Goal: Task Accomplishment & Management: Manage account settings

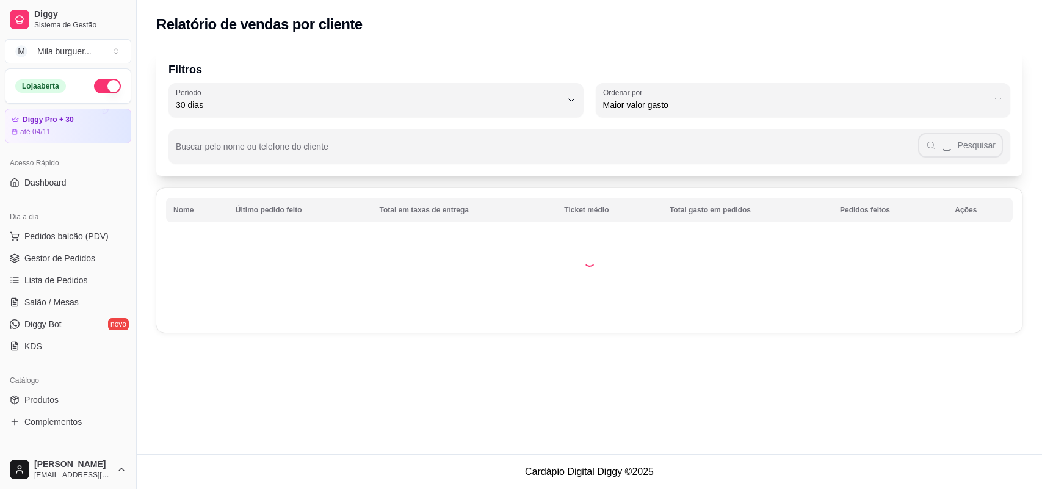
select select "30"
select select "HIGHEST_TOTAL_SPENT_WITH_ORDERS"
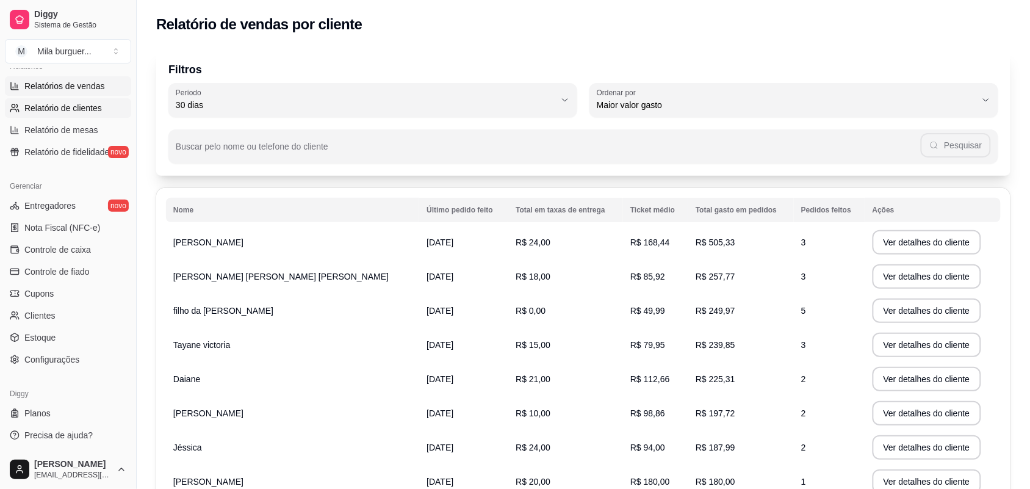
scroll to position [313, 0]
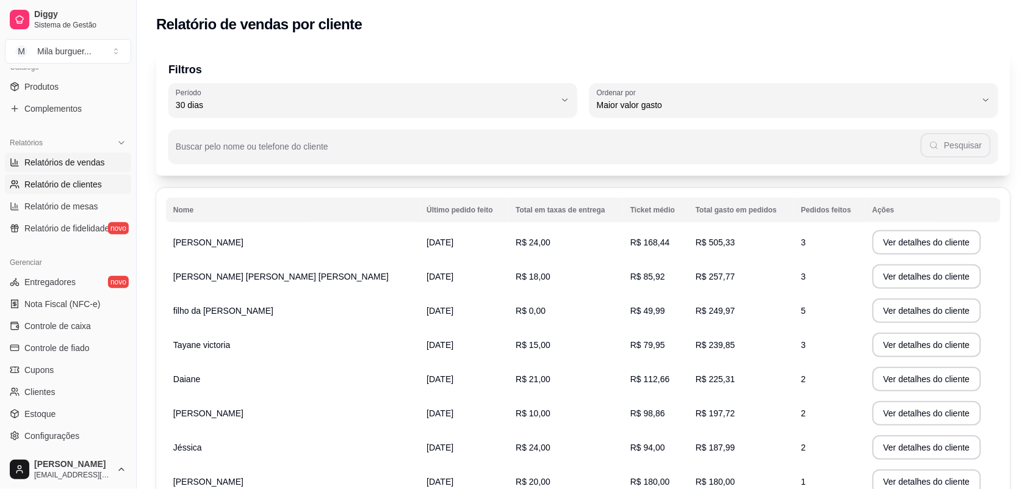
click at [89, 167] on span "Relatórios de vendas" at bounding box center [64, 162] width 81 height 12
select select "ALL"
select select "0"
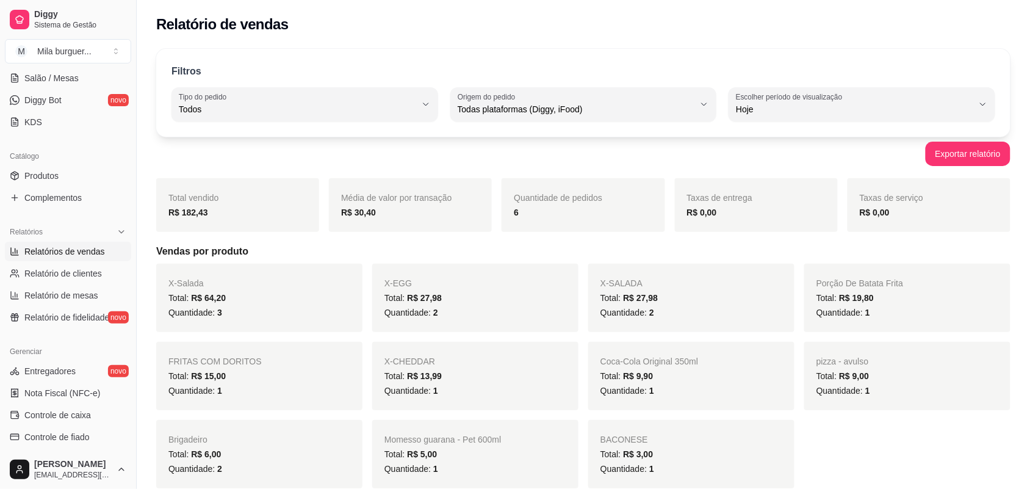
scroll to position [84, 0]
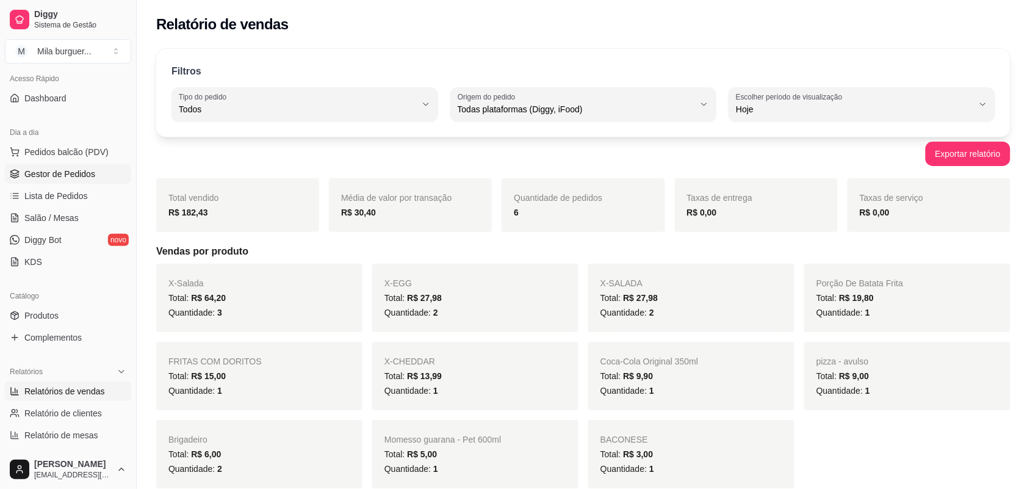
click at [79, 169] on span "Gestor de Pedidos" at bounding box center [59, 174] width 71 height 12
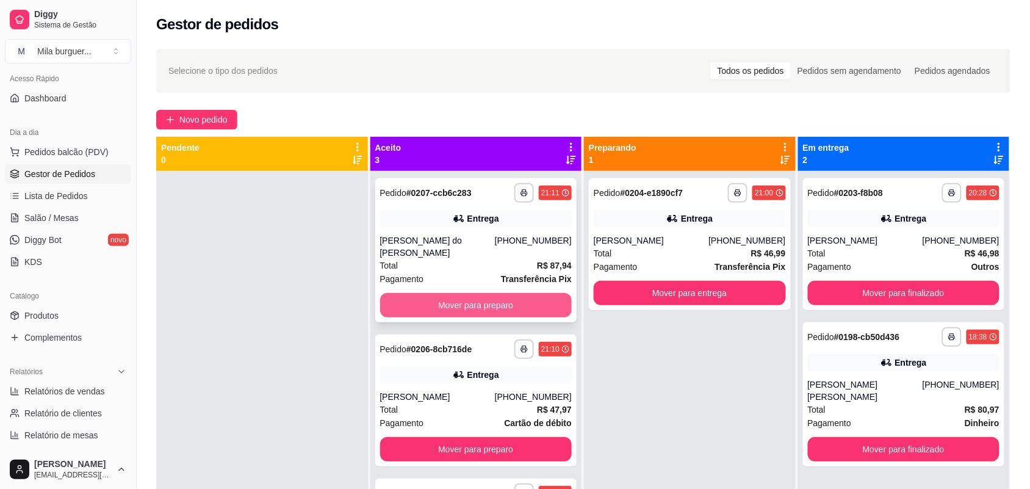
click at [421, 293] on button "Mover para preparo" at bounding box center [476, 305] width 192 height 24
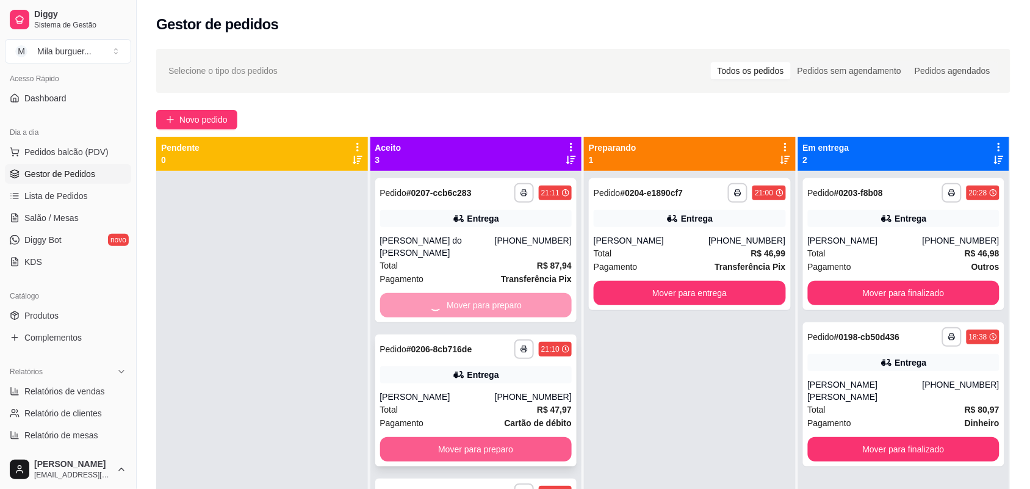
click at [446, 437] on button "Mover para preparo" at bounding box center [476, 449] width 192 height 24
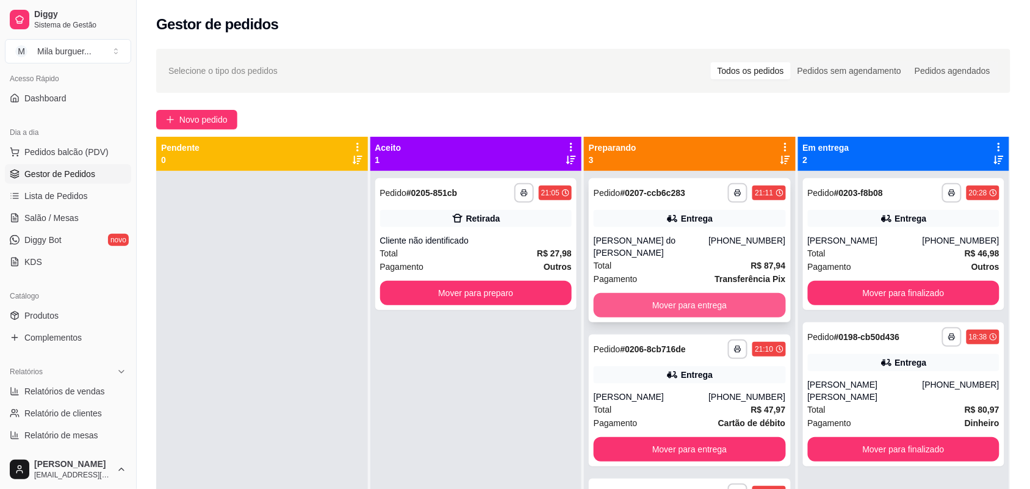
click at [673, 297] on button "Mover para entrega" at bounding box center [690, 305] width 192 height 24
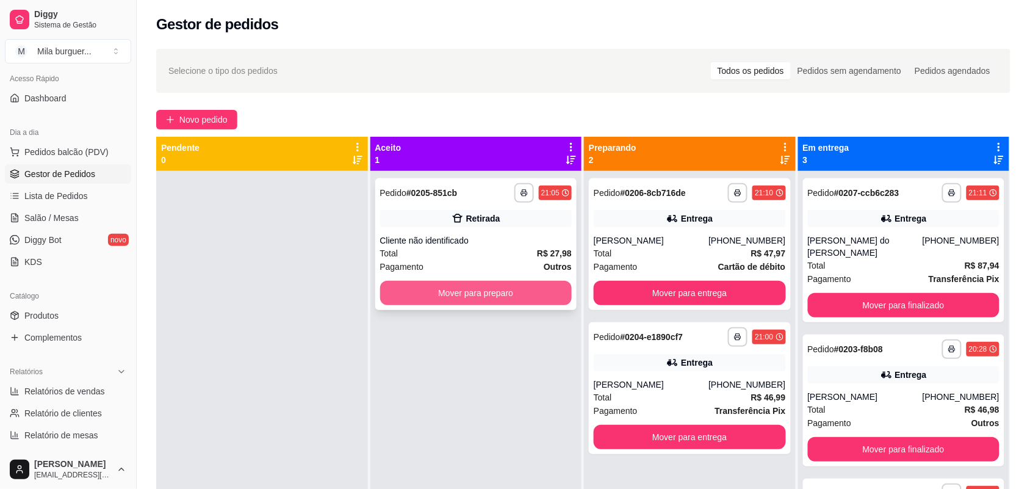
click at [511, 289] on button "Mover para preparo" at bounding box center [476, 293] width 192 height 24
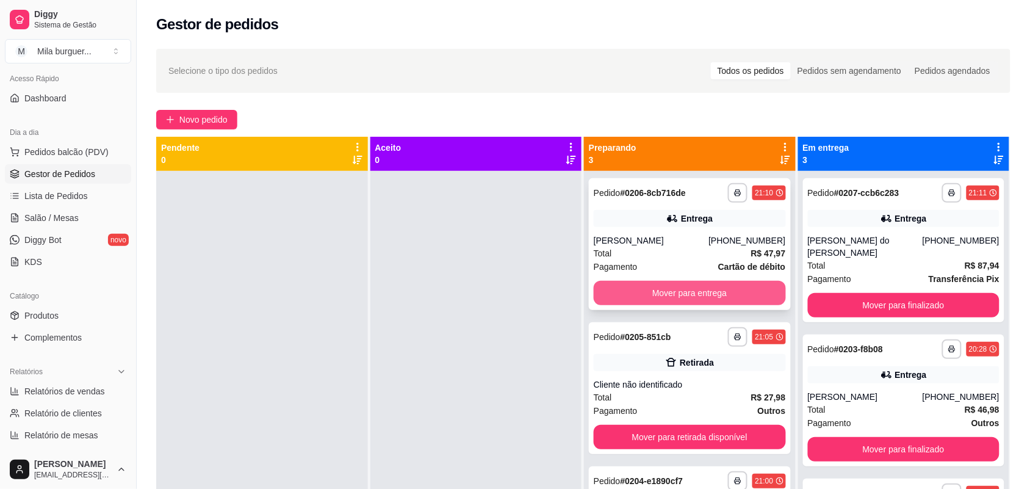
click at [665, 294] on button "Mover para entrega" at bounding box center [690, 293] width 192 height 24
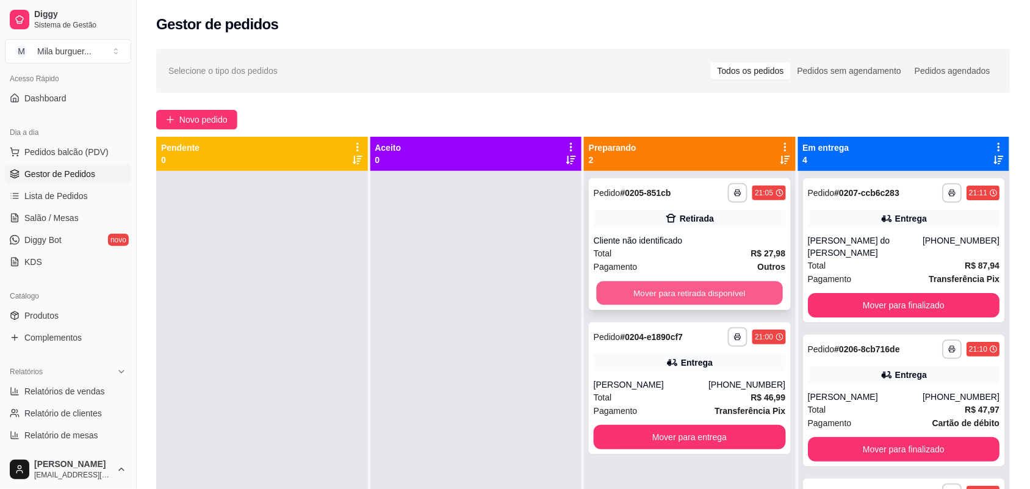
click at [670, 293] on button "Mover para retirada disponível" at bounding box center [690, 293] width 186 height 24
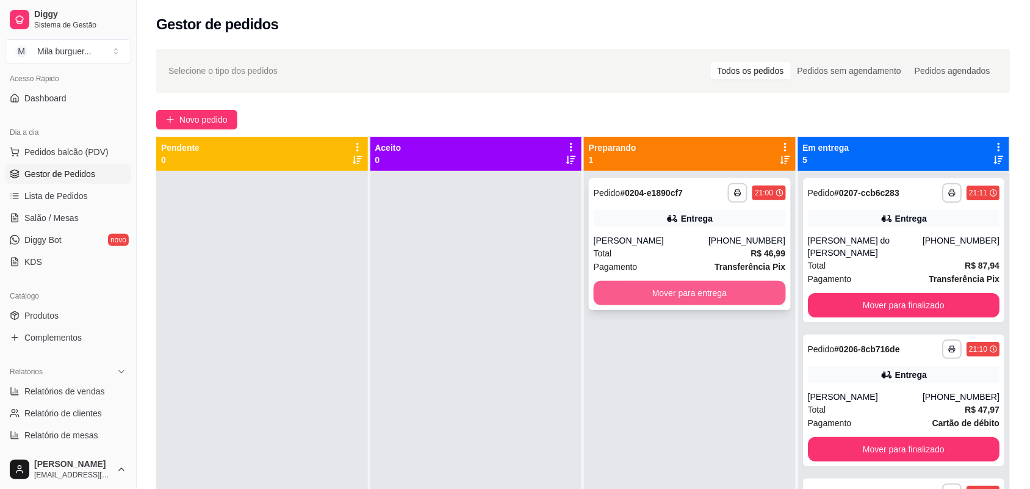
click at [690, 295] on button "Mover para entrega" at bounding box center [690, 293] width 192 height 24
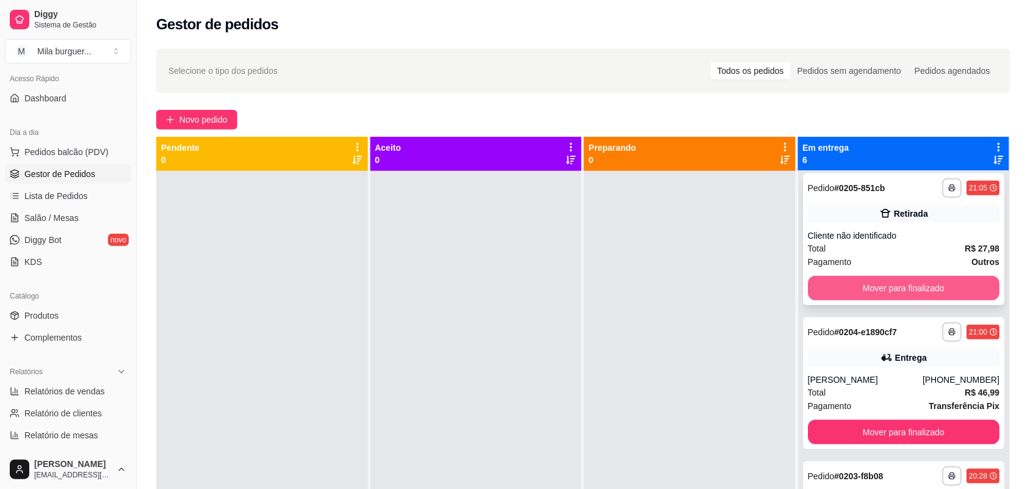
click at [858, 276] on button "Mover para finalizado" at bounding box center [904, 288] width 192 height 24
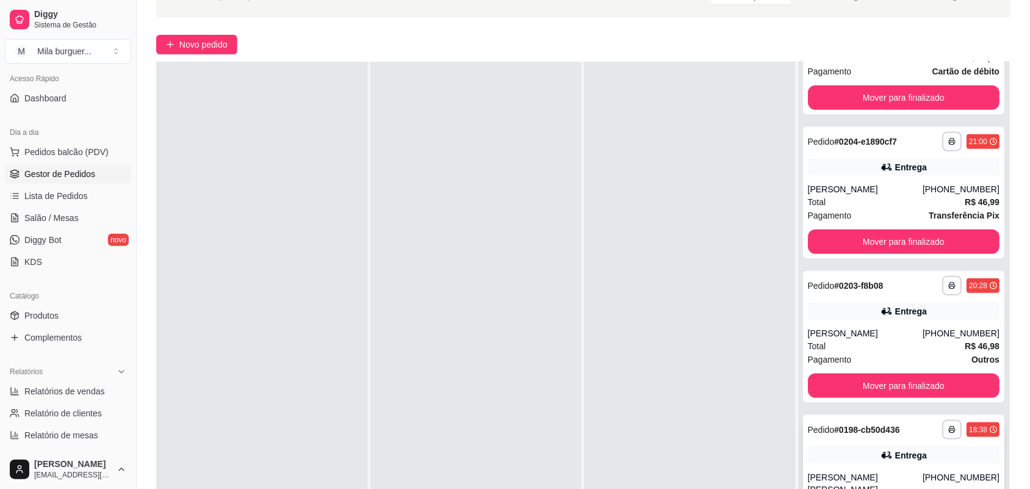
scroll to position [186, 0]
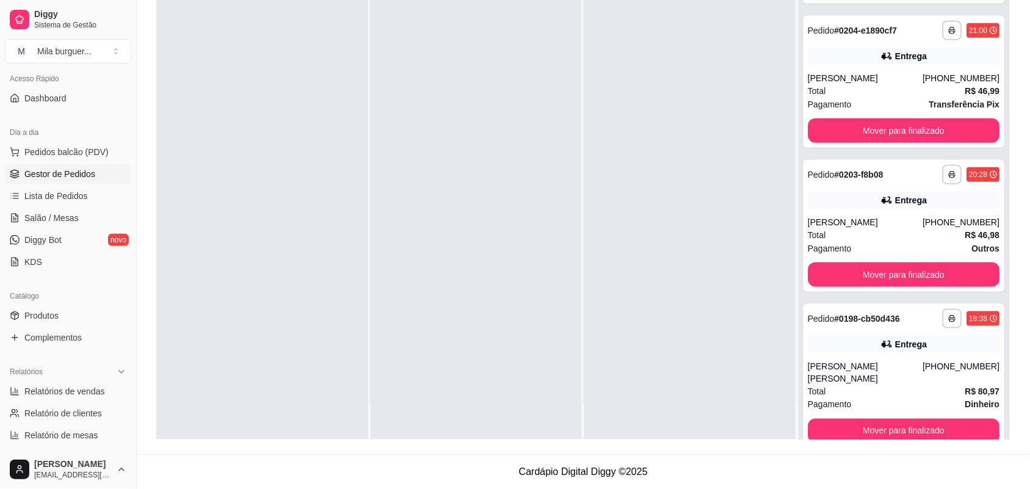
click at [350, 312] on div at bounding box center [262, 195] width 212 height 489
click at [886, 124] on button "Mover para finalizado" at bounding box center [904, 130] width 192 height 24
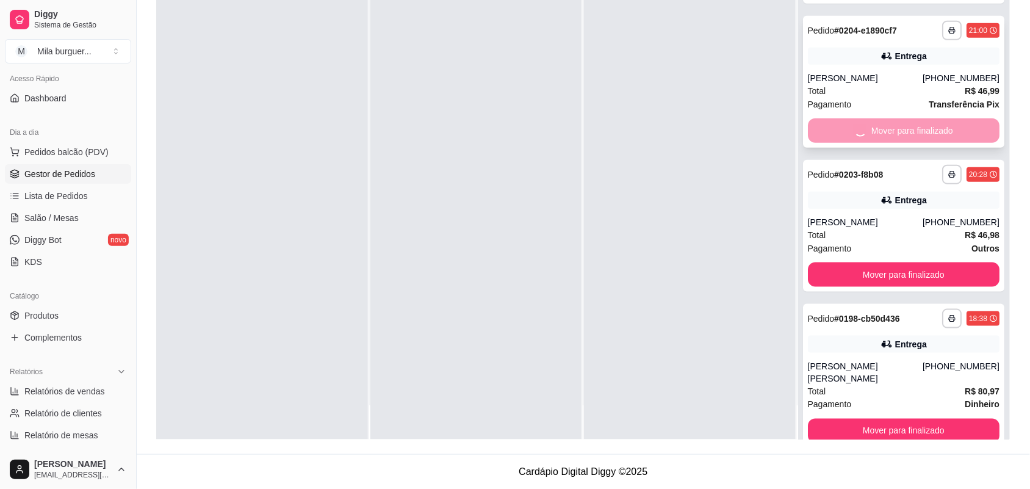
scroll to position [99, 0]
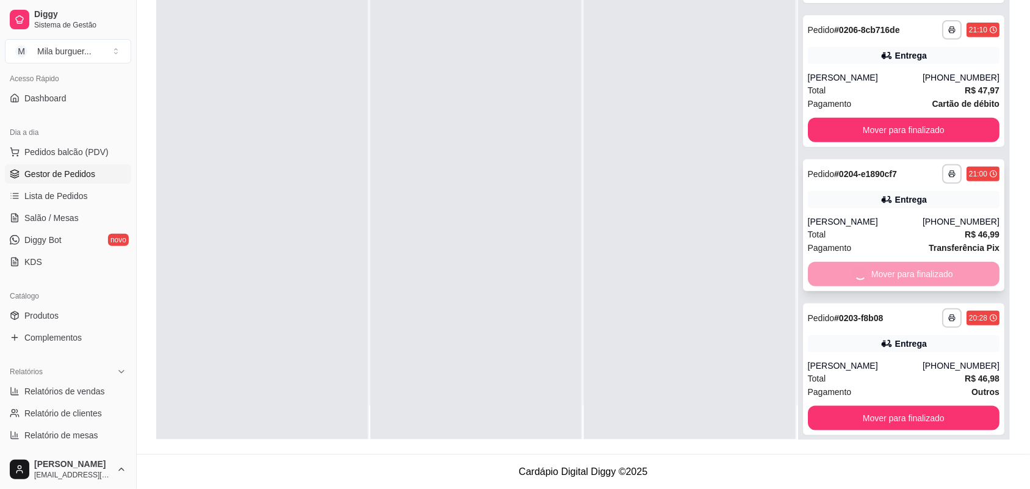
click at [889, 123] on button "Mover para finalizado" at bounding box center [904, 130] width 192 height 24
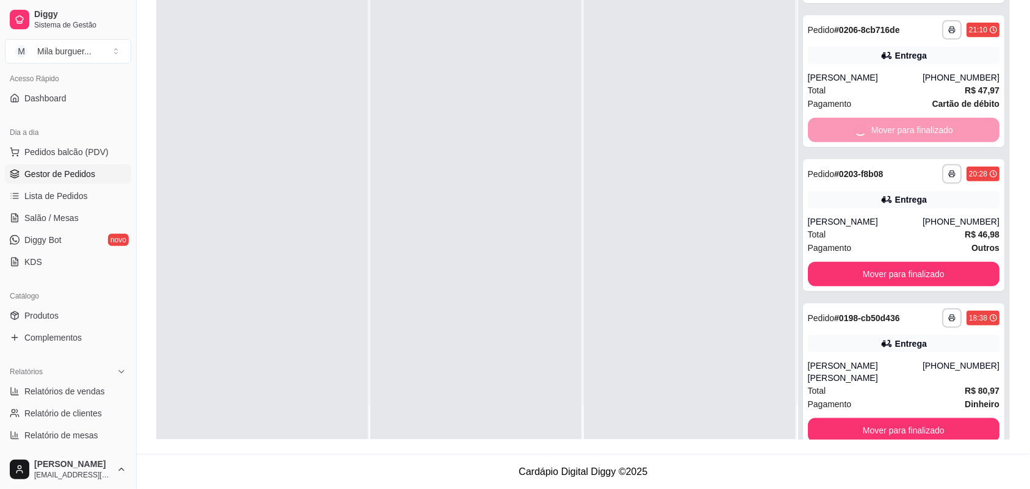
scroll to position [0, 0]
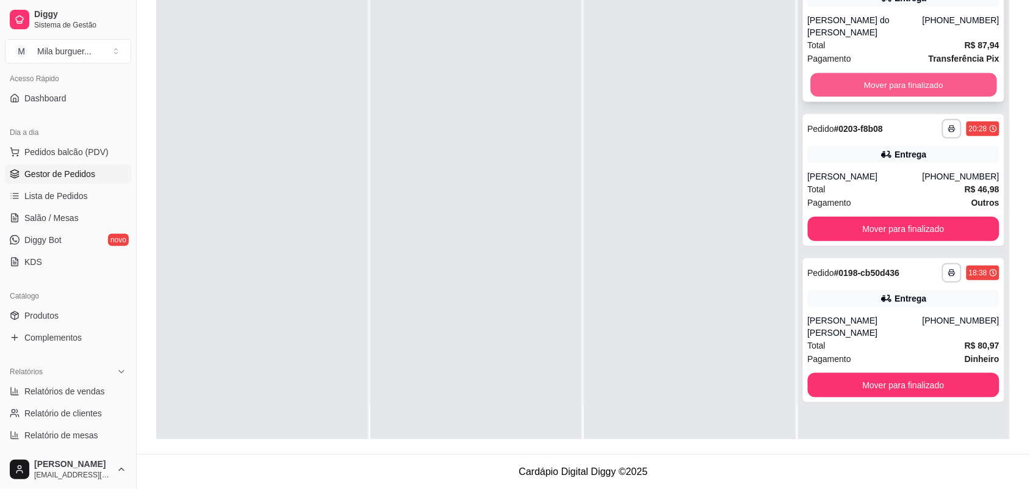
click at [883, 77] on button "Mover para finalizado" at bounding box center [904, 85] width 186 height 24
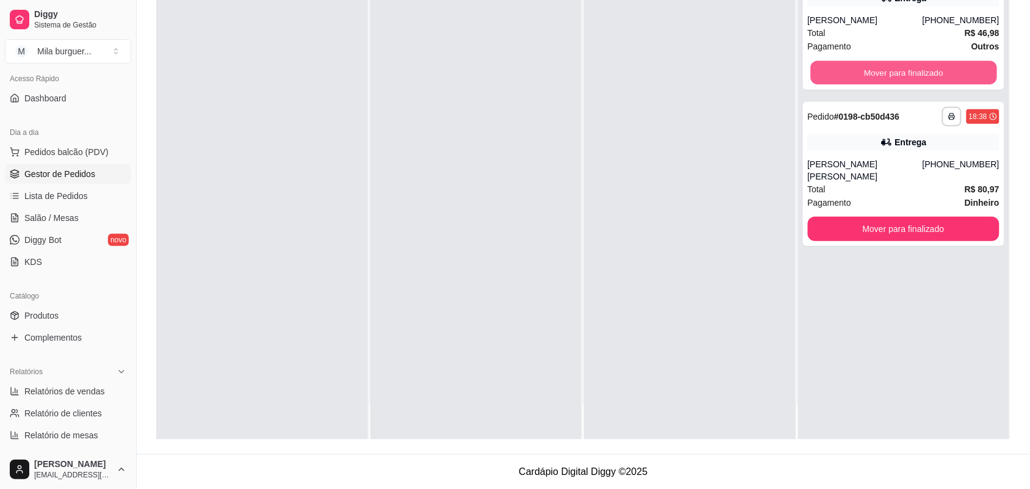
click at [884, 74] on button "Mover para finalizado" at bounding box center [904, 73] width 186 height 24
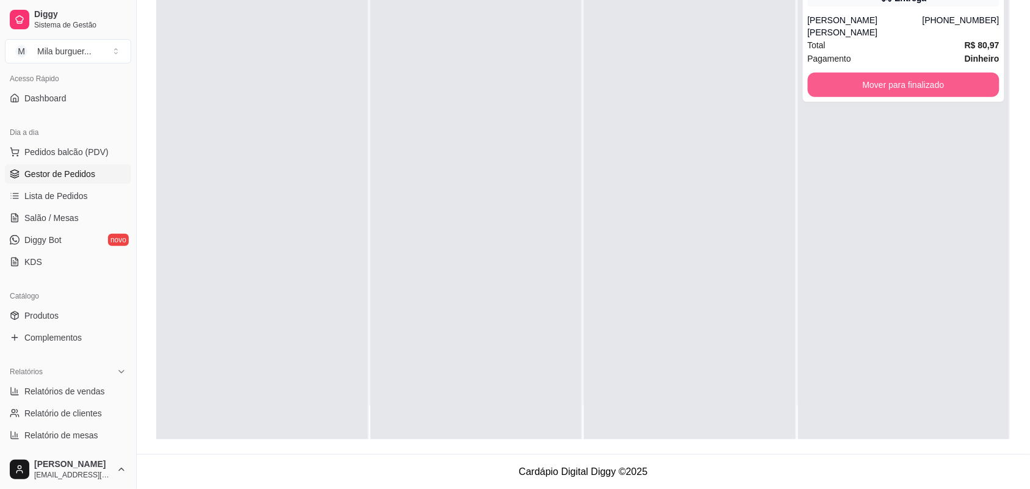
click at [883, 73] on button "Mover para finalizado" at bounding box center [904, 85] width 192 height 24
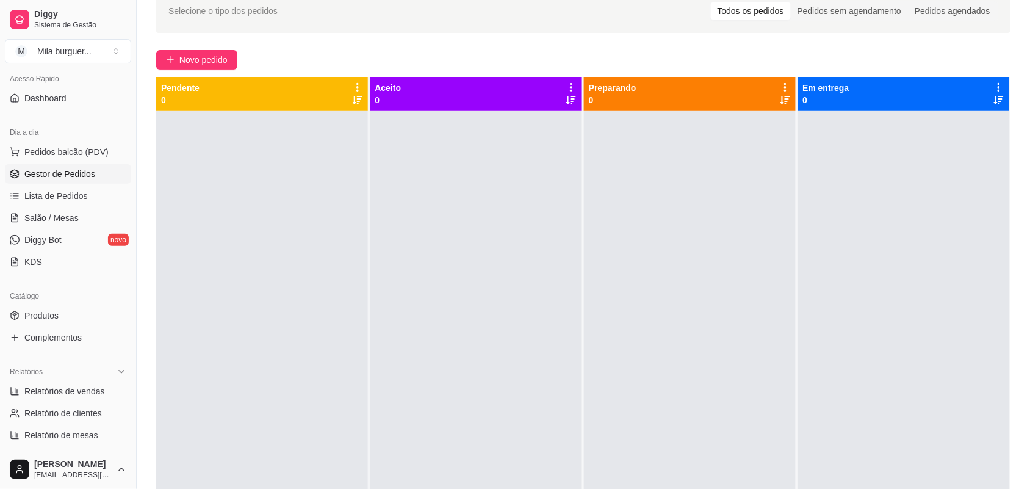
scroll to position [34, 0]
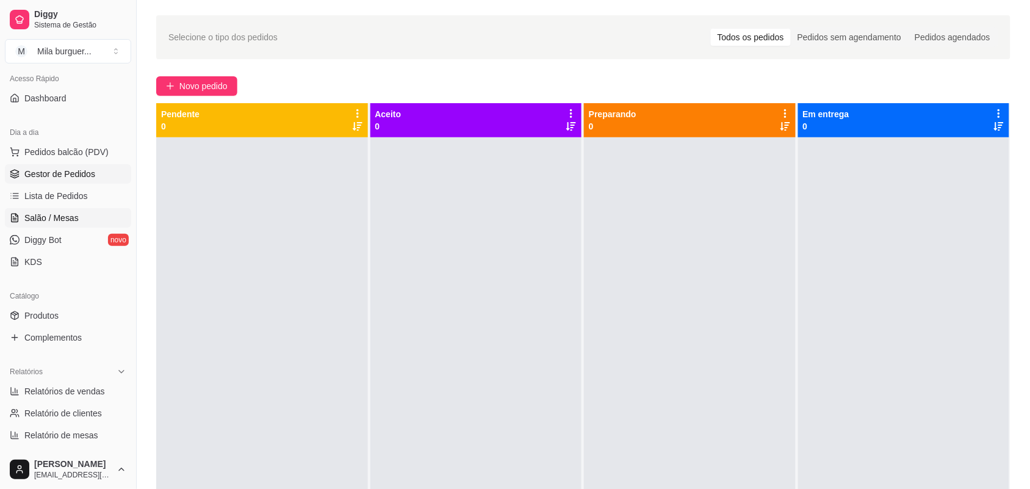
click at [59, 215] on span "Salão / Mesas" at bounding box center [51, 218] width 54 height 12
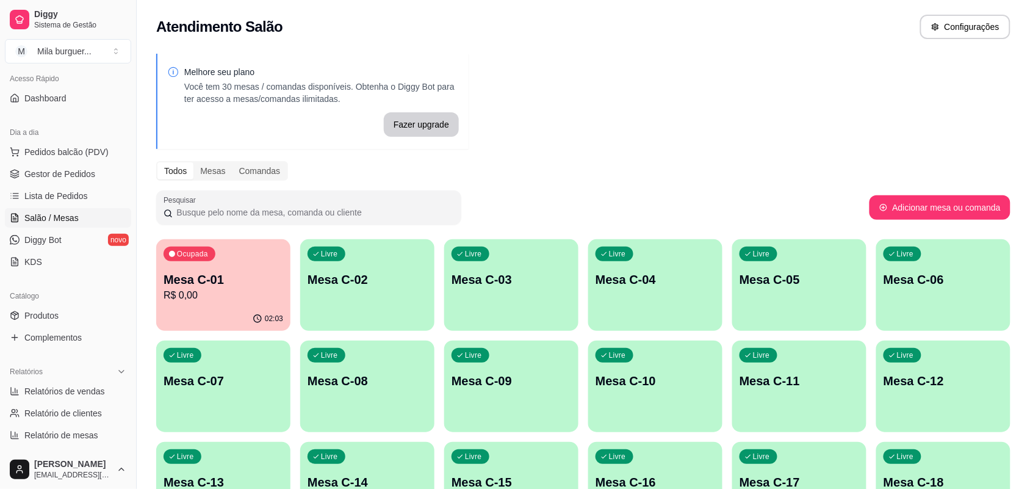
click at [204, 264] on div "Ocupada Mesa C-01 R$ 0,00" at bounding box center [223, 273] width 134 height 68
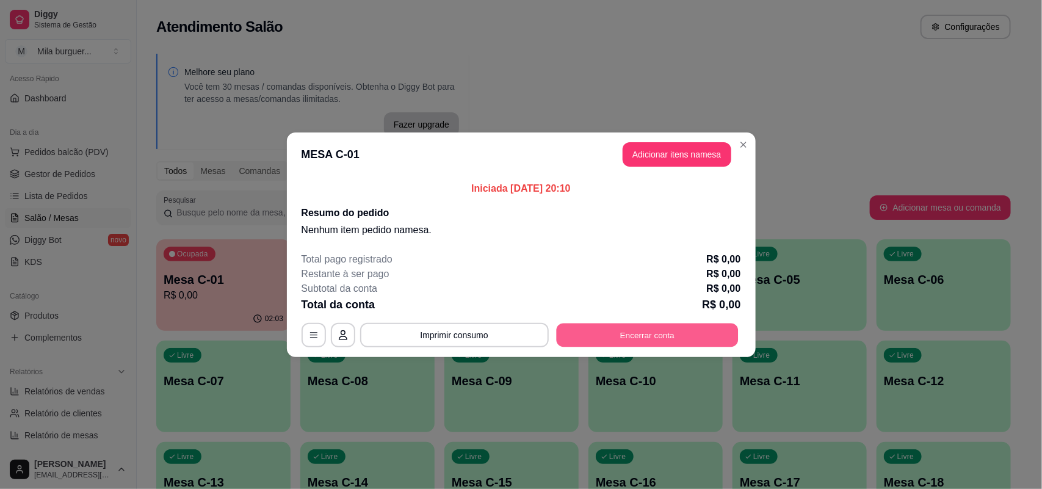
click at [638, 339] on button "Encerrar conta" at bounding box center [647, 335] width 182 height 24
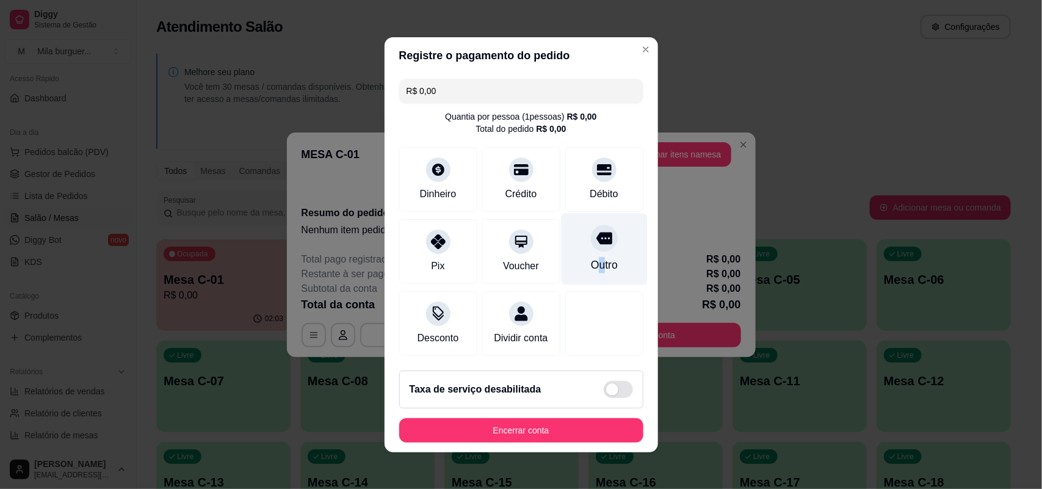
click at [590, 257] on div "Outro" at bounding box center [603, 265] width 27 height 16
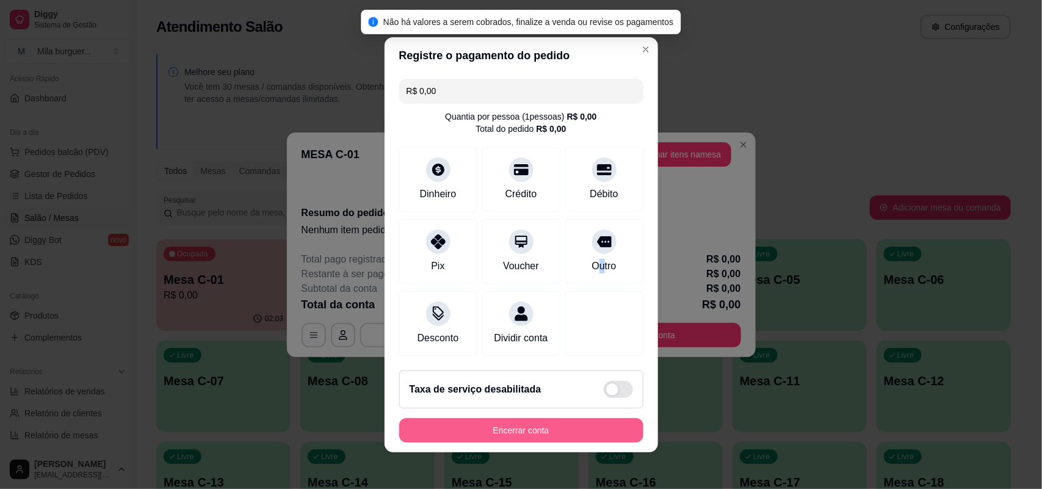
click at [554, 438] on button "Encerrar conta" at bounding box center [521, 430] width 244 height 24
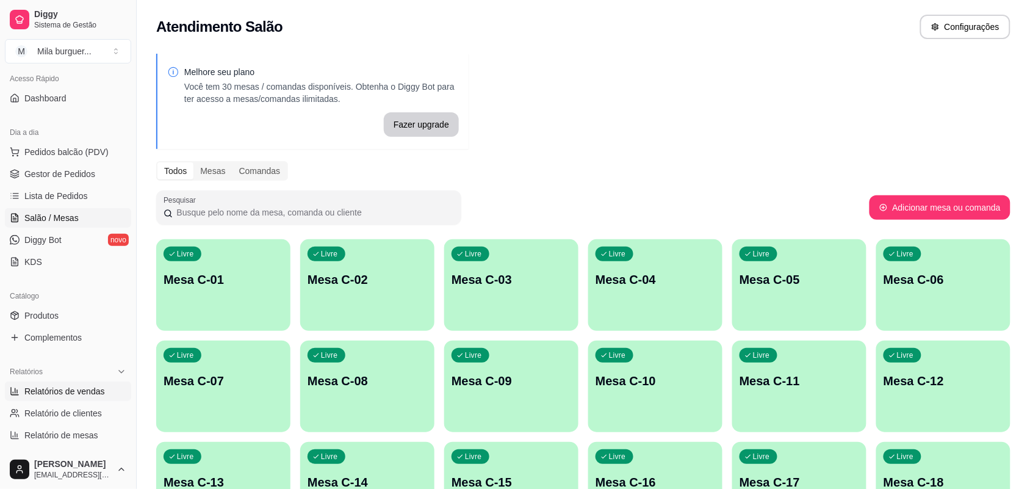
click at [59, 383] on link "Relatórios de vendas" at bounding box center [68, 391] width 126 height 20
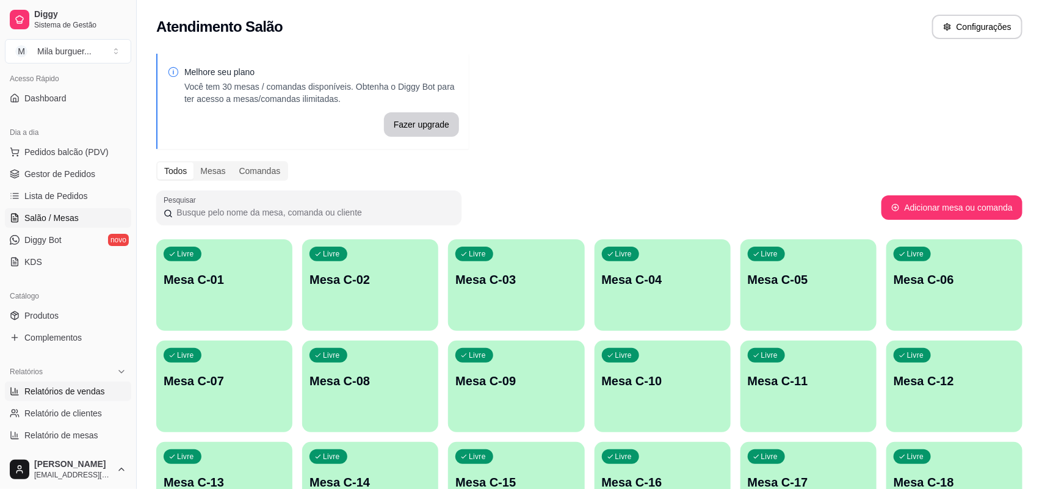
select select "ALL"
select select "0"
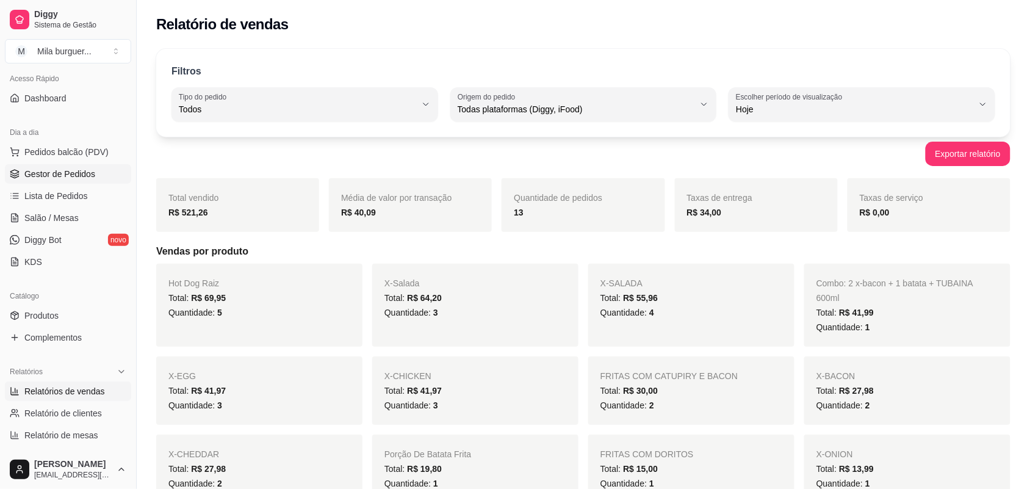
click at [81, 172] on span "Gestor de Pedidos" at bounding box center [59, 174] width 71 height 12
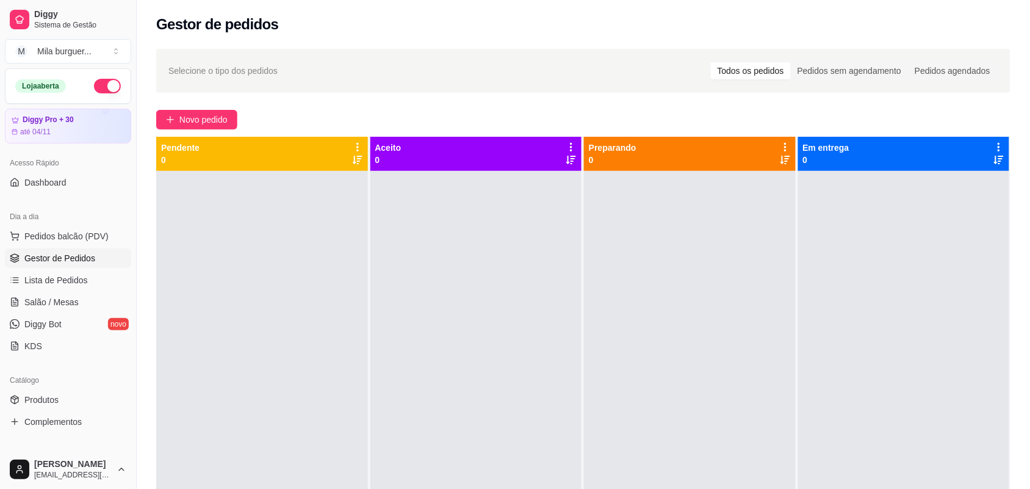
click at [101, 84] on button "button" at bounding box center [107, 86] width 27 height 15
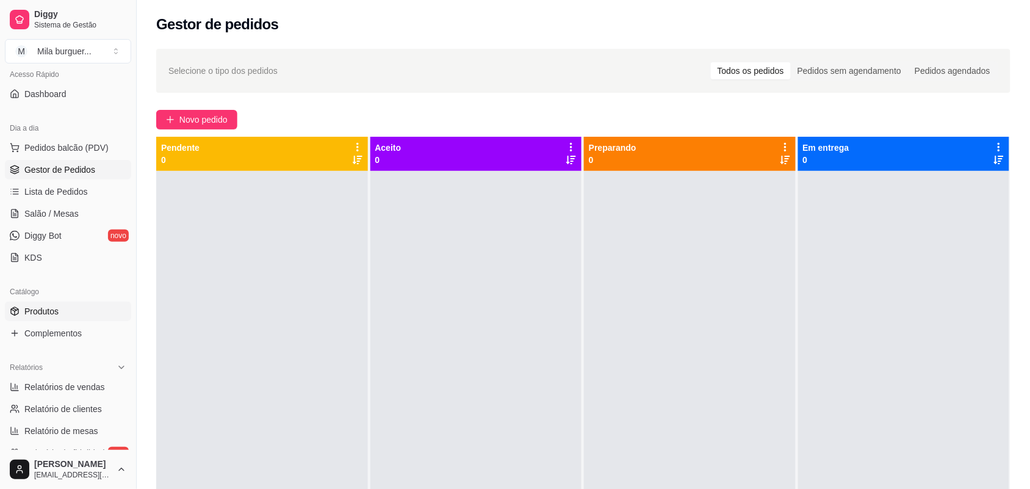
scroll to position [153, 0]
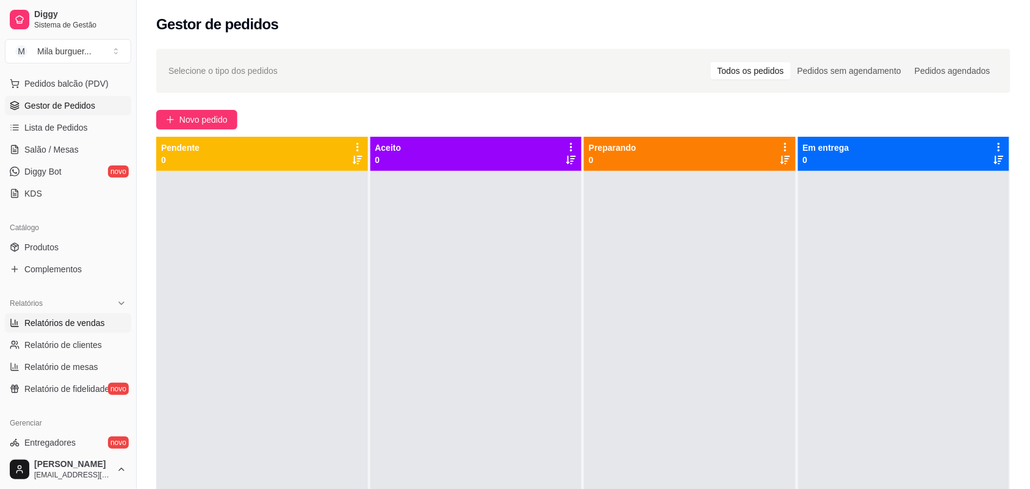
click at [78, 319] on span "Relatórios de vendas" at bounding box center [64, 323] width 81 height 12
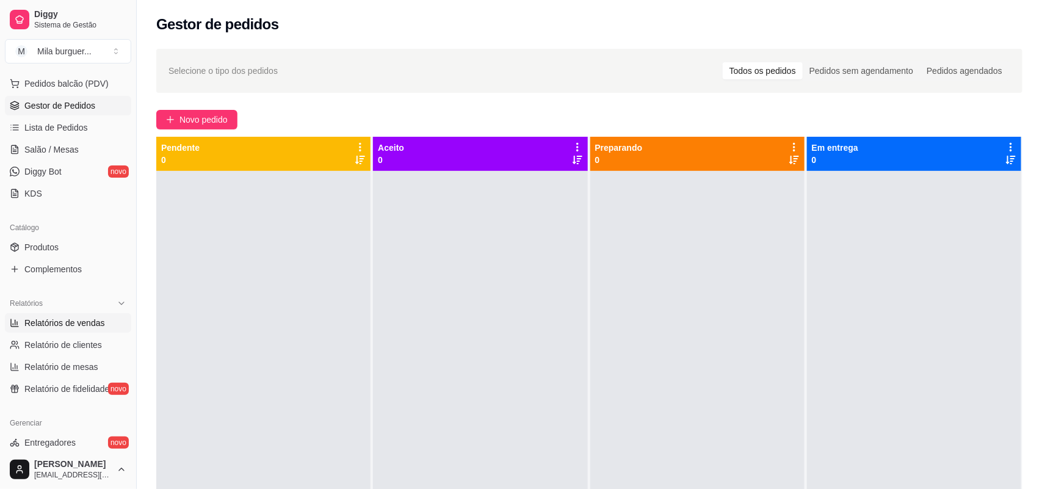
select select "ALL"
select select "0"
